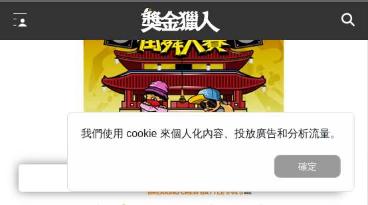
scroll to position [66, 0]
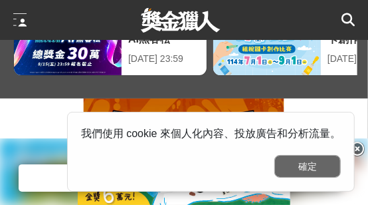
click at [295, 169] on button "確定" at bounding box center [307, 166] width 66 height 23
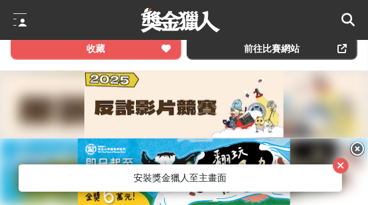
scroll to position [532, 0]
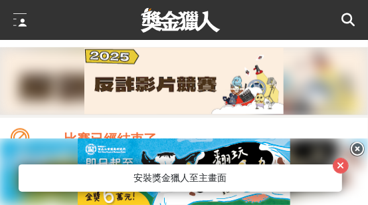
click at [356, 147] on icon at bounding box center [357, 149] width 15 height 15
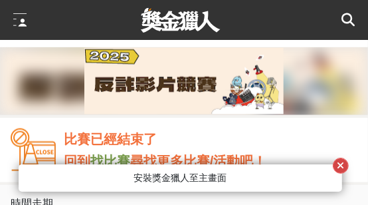
click at [346, 166] on button "button" at bounding box center [341, 166] width 16 height 16
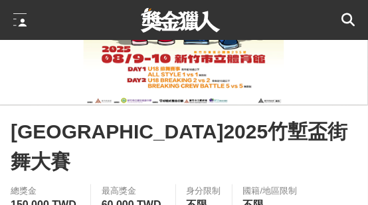
scroll to position [266, 0]
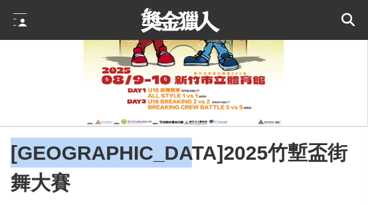
drag, startPoint x: 16, startPoint y: 156, endPoint x: 270, endPoint y: 167, distance: 254.8
click at [270, 167] on div "[GEOGRAPHIC_DATA]2025竹塹盃街舞大賽" at bounding box center [184, 168] width 347 height 60
copy span "[GEOGRAPHIC_DATA]2025竹塹盃街舞大賽"
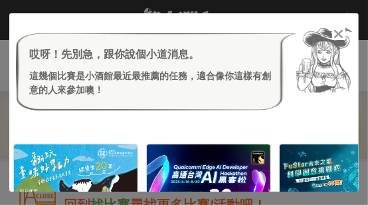
scroll to position [465, 0]
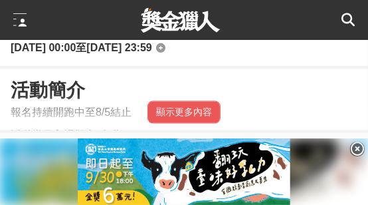
scroll to position [797, 0]
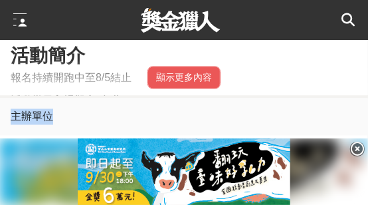
drag, startPoint x: 62, startPoint y: 90, endPoint x: 11, endPoint y: 90, distance: 51.8
click at [11, 98] on div "主辦單位" at bounding box center [184, 116] width 368 height 37
copy div "主辦單位"
drag, startPoint x: 61, startPoint y: 122, endPoint x: 18, endPoint y: 138, distance: 46.0
click at [9, 136] on div "新竹市政府 協辦/執行： 好招式整合行銷 [GEOGRAPHIC_DATA]、[GEOGRAPHIC_DATA]體育場、[GEOGRAPHIC_DATA]環境…" at bounding box center [184, 188] width 368 height 105
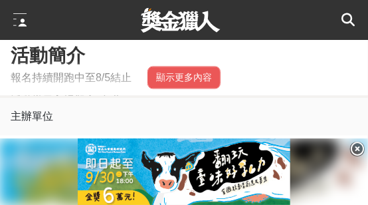
copy div "新竹市政府"
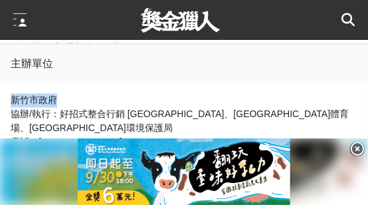
scroll to position [864, 0]
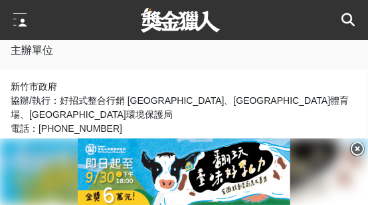
click at [362, 149] on icon at bounding box center [357, 149] width 15 height 15
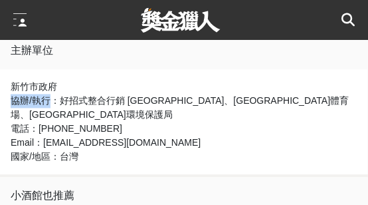
drag, startPoint x: 11, startPoint y: 75, endPoint x: 48, endPoint y: 76, distance: 36.6
click at [48, 94] on div "協辦/執行： 好招式整合行銷 [GEOGRAPHIC_DATA]、[GEOGRAPHIC_DATA]體育場、[GEOGRAPHIC_DATA]環境保護局" at bounding box center [184, 108] width 347 height 28
copy div "協辦/執行"
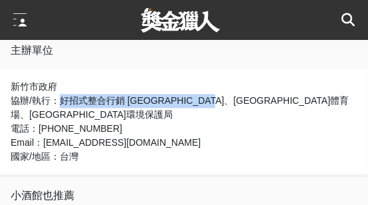
drag, startPoint x: 61, startPoint y: 72, endPoint x: 203, endPoint y: 76, distance: 142.3
click at [203, 94] on div "協辦/執行： 好招式整合行銷 [GEOGRAPHIC_DATA]、[GEOGRAPHIC_DATA]體育場、[GEOGRAPHIC_DATA]環境保護局" at bounding box center [184, 108] width 347 height 28
copy div "好招式整合行銷 [GEOGRAPHIC_DATA]、"
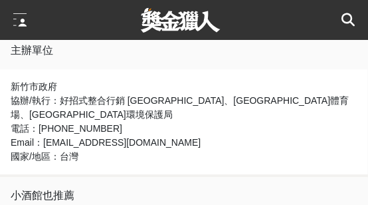
click at [219, 136] on div "Email： [EMAIL_ADDRESS][DOMAIN_NAME]" at bounding box center [184, 143] width 347 height 14
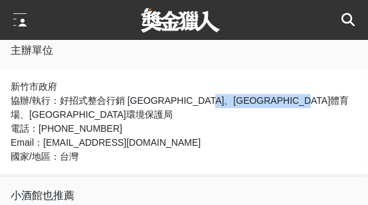
drag, startPoint x: 207, startPoint y: 72, endPoint x: 355, endPoint y: 78, distance: 147.7
click at [355, 94] on div "協辦/執行： 好招式整合行銷 [GEOGRAPHIC_DATA]、[GEOGRAPHIC_DATA]體育場、[GEOGRAPHIC_DATA]環境保護局" at bounding box center [184, 108] width 347 height 28
copy div "[GEOGRAPHIC_DATA]體育場、[GEOGRAPHIC_DATA]環境保護局"
